Goal: Contribute content: Contribute content

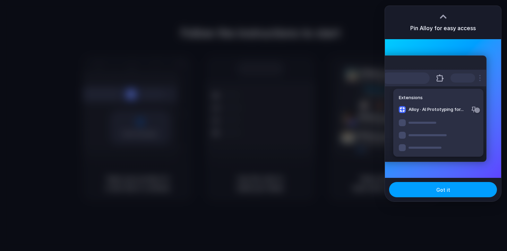
click at [443, 189] on span "Got it" at bounding box center [444, 189] width 14 height 7
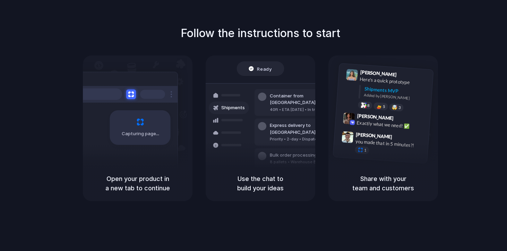
click at [138, 127] on div "Capturing page" at bounding box center [140, 127] width 61 height 35
click at [143, 182] on h5 "Open your product in a new tab to continue" at bounding box center [137, 183] width 93 height 19
click at [138, 189] on h5 "Open your product in a new tab to continue" at bounding box center [137, 183] width 93 height 19
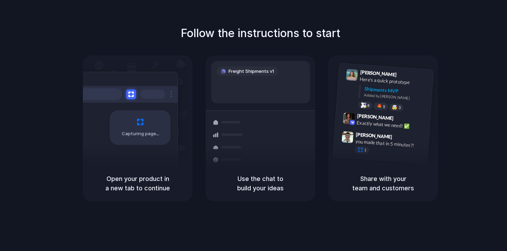
click at [140, 106] on div "Capturing page" at bounding box center [125, 125] width 105 height 107
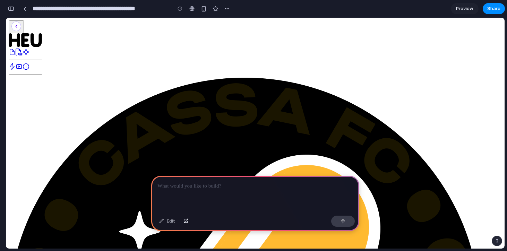
click at [278, 193] on div at bounding box center [255, 194] width 208 height 37
click at [345, 226] on button "button" at bounding box center [344, 221] width 24 height 11
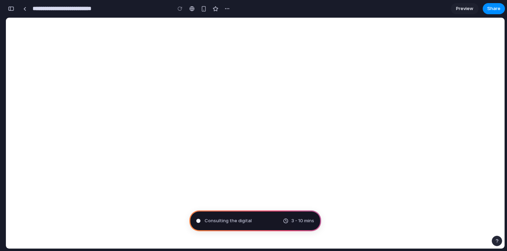
type input "**********"
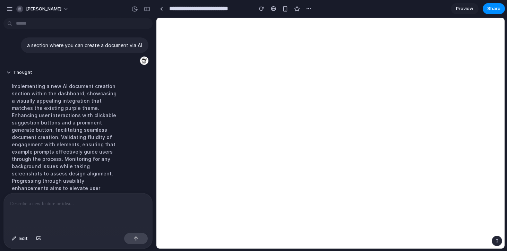
scroll to position [117, 0]
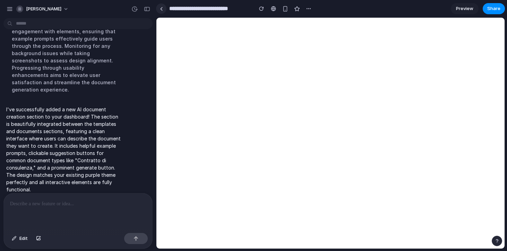
click at [161, 9] on div at bounding box center [161, 9] width 3 height 4
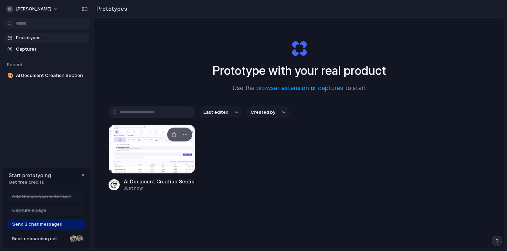
click at [149, 151] on div at bounding box center [152, 149] width 87 height 49
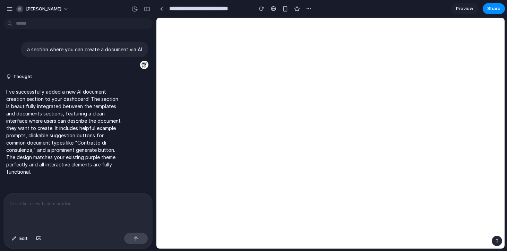
click at [101, 234] on div "Edit" at bounding box center [78, 239] width 149 height 18
